Goal: Find specific fact: Find specific fact

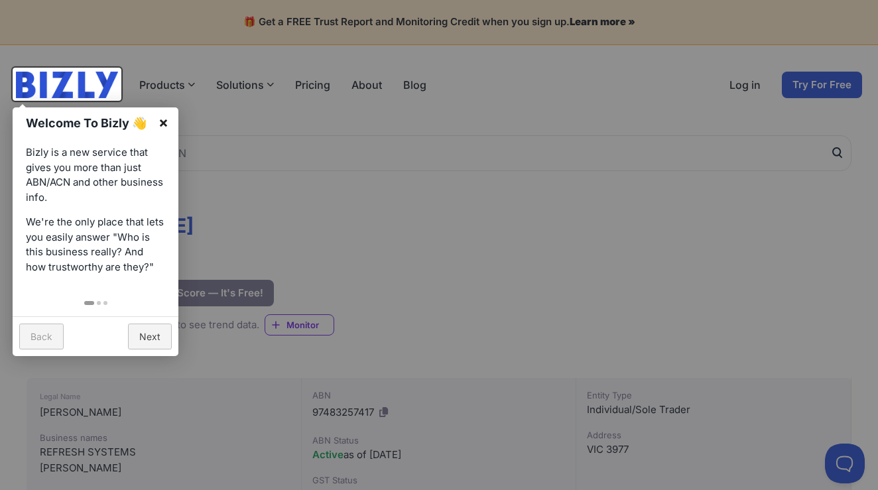
click at [165, 127] on link "×" at bounding box center [163, 122] width 30 height 30
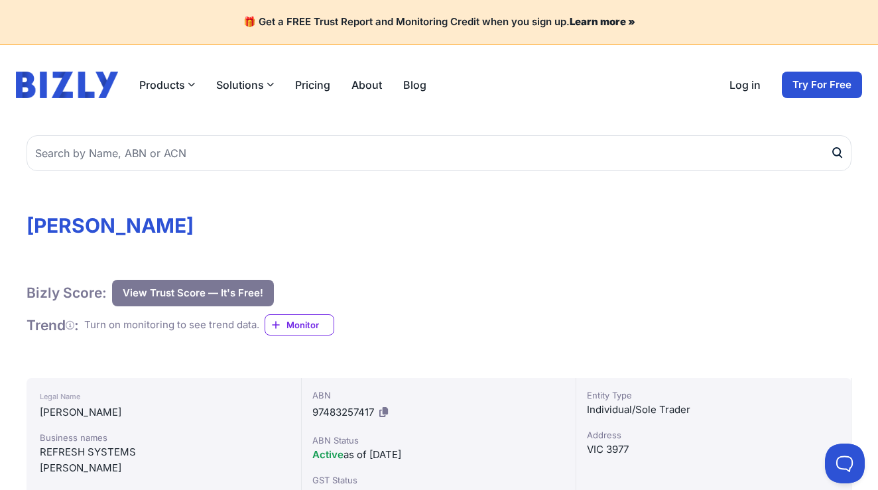
drag, startPoint x: 136, startPoint y: 222, endPoint x: 271, endPoint y: 225, distance: 135.2
click at [272, 227] on h1 "[PERSON_NAME]" at bounding box center [439, 225] width 825 height 24
click at [281, 221] on h1 "[PERSON_NAME]" at bounding box center [439, 225] width 825 height 24
drag, startPoint x: 281, startPoint y: 221, endPoint x: 8, endPoint y: 225, distance: 273.1
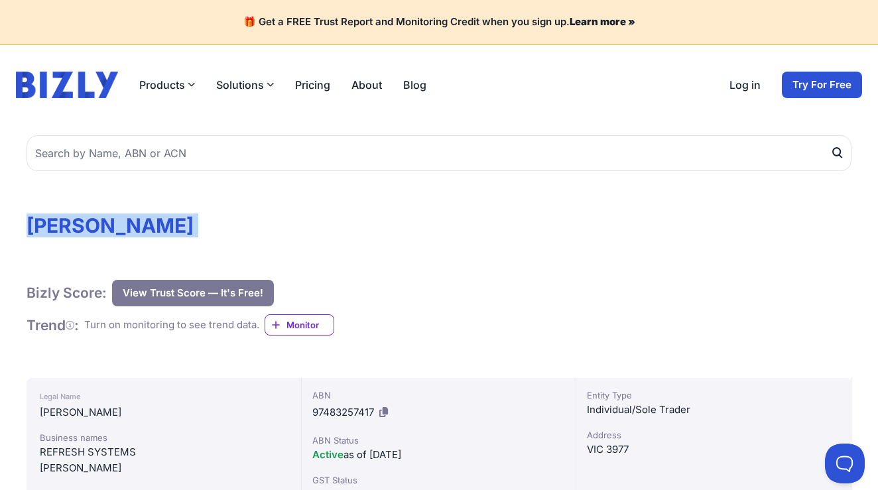
copy div "[PERSON_NAME]"
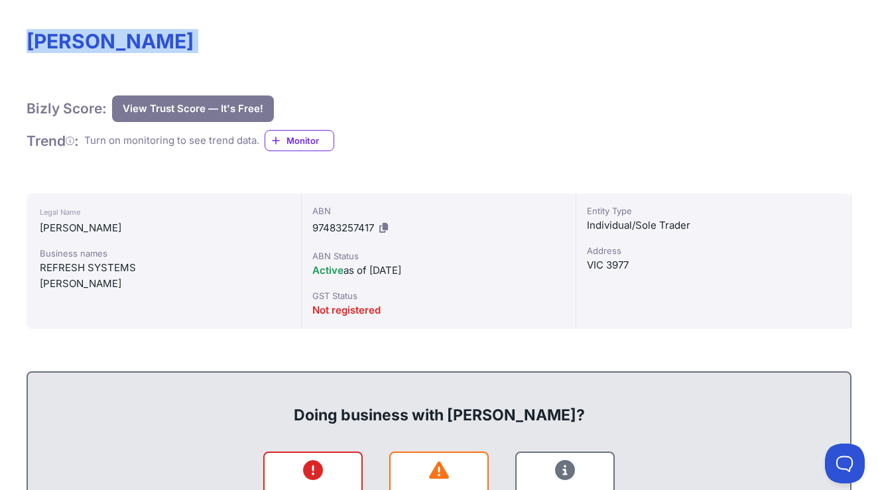
scroll to position [182, 0]
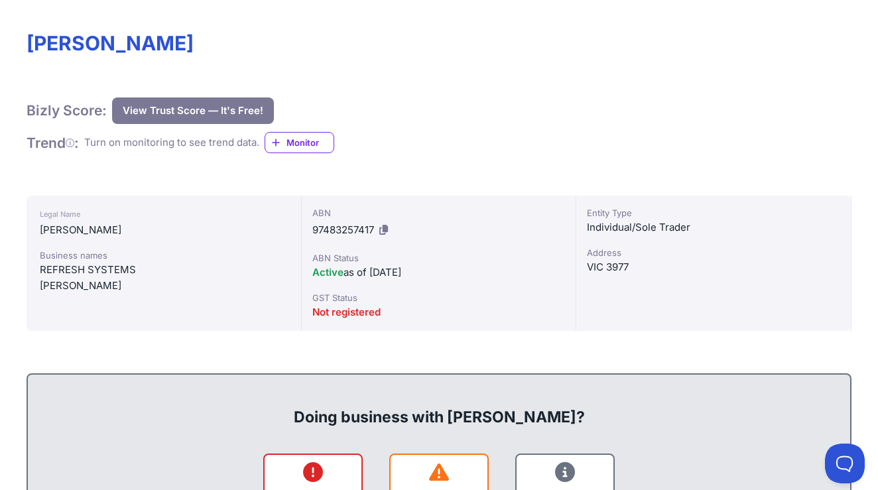
click at [355, 229] on span "97483257417" at bounding box center [343, 229] width 62 height 13
copy span "97483257417"
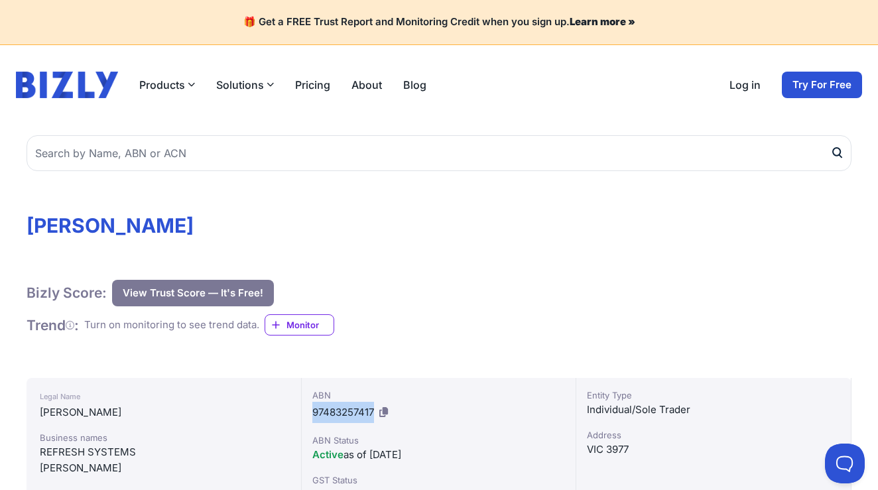
scroll to position [0, 0]
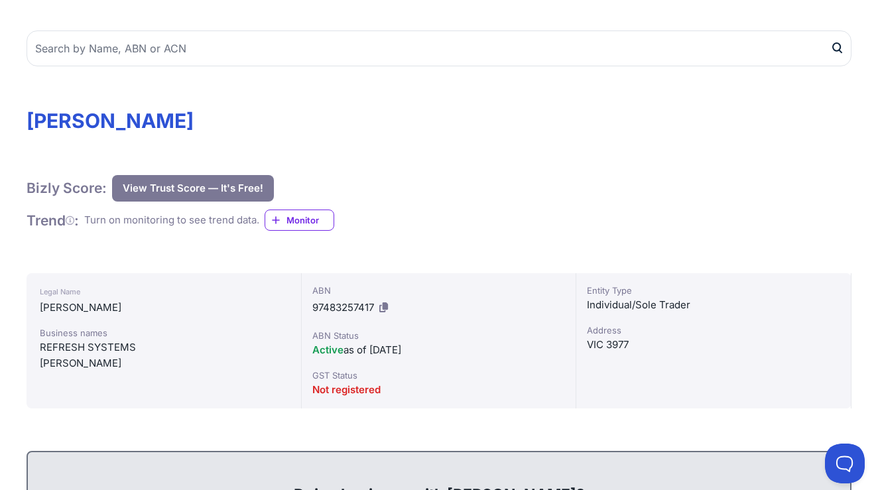
scroll to position [106, 0]
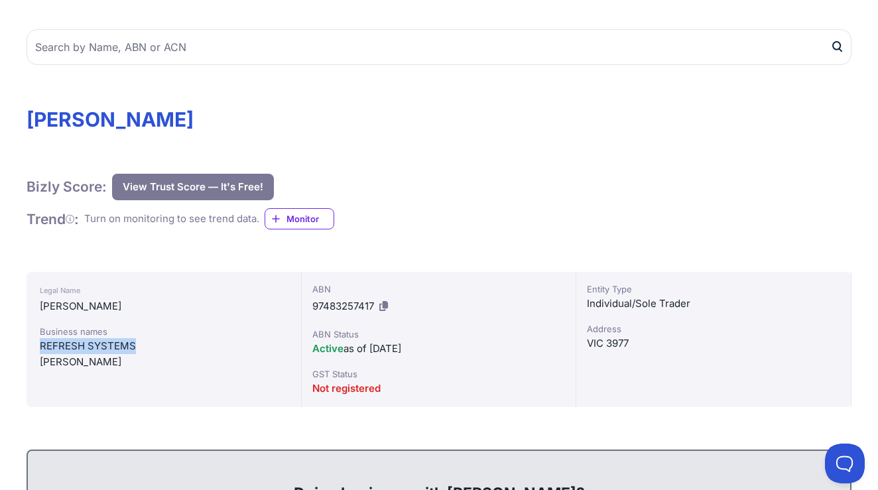
drag, startPoint x: 42, startPoint y: 343, endPoint x: 146, endPoint y: 342, distance: 103.4
click at [146, 344] on div "REFRESH SYSTEMS" at bounding box center [164, 346] width 248 height 16
copy div "REFRESH SYSTEMS"
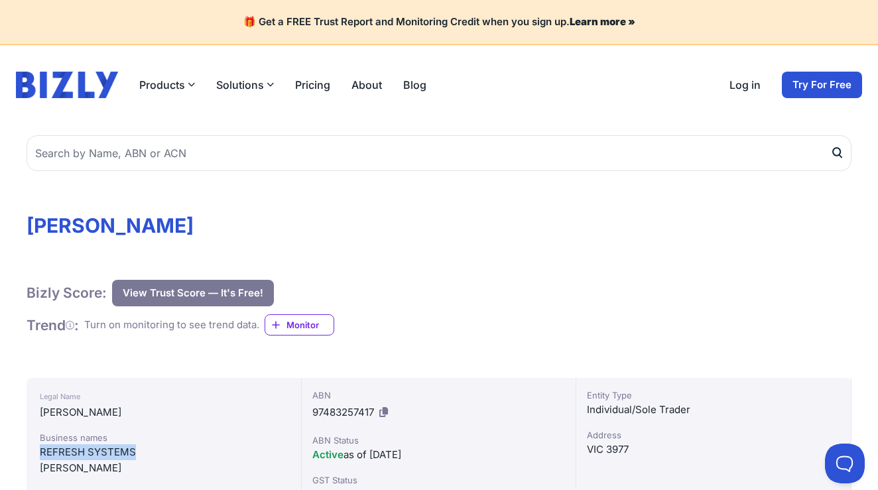
scroll to position [0, 0]
